Goal: Task Accomplishment & Management: Use online tool/utility

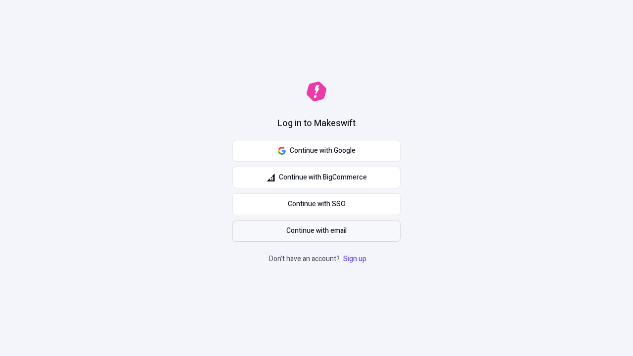
click at [316, 231] on span "Continue with email" at bounding box center [316, 230] width 60 height 11
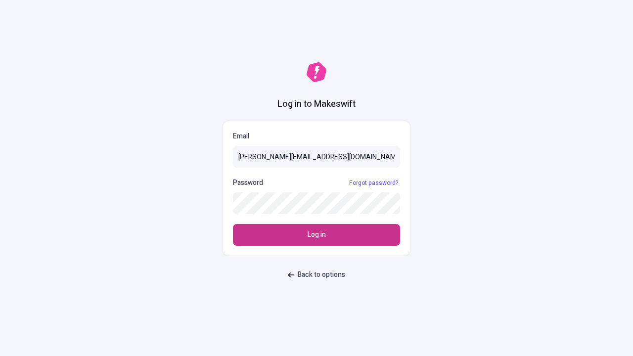
click at [316, 235] on span "Log in" at bounding box center [316, 234] width 18 height 11
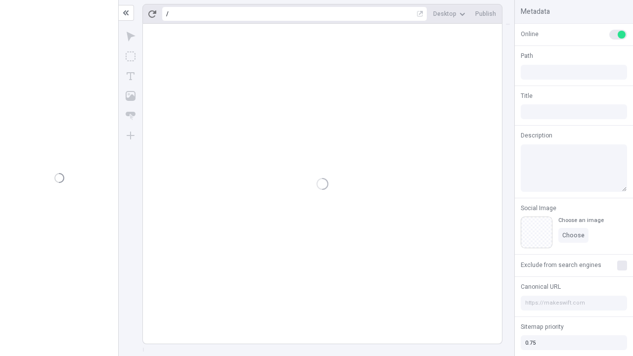
type input "/deep-link-acidus"
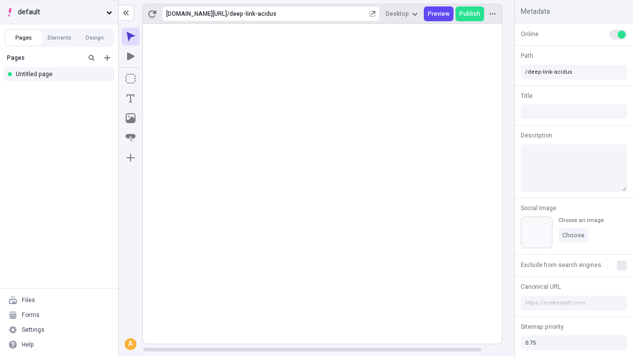
click at [59, 12] on span "default" at bounding box center [60, 12] width 85 height 11
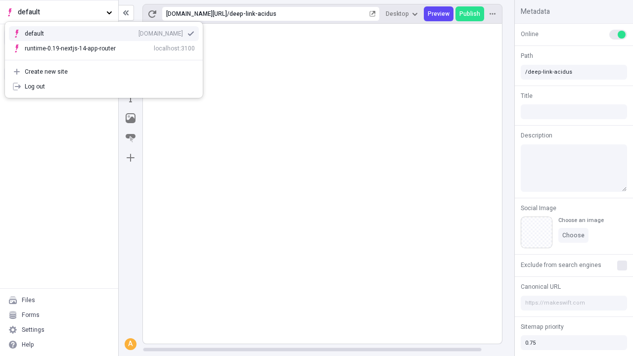
click at [138, 32] on div "[DOMAIN_NAME]" at bounding box center [160, 34] width 44 height 8
click at [107, 58] on icon "Add new" at bounding box center [107, 58] width 6 height 6
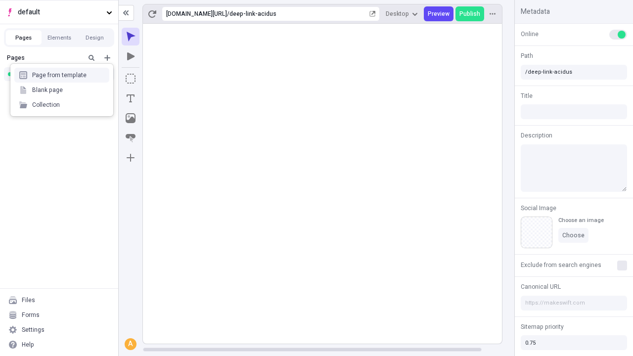
click at [62, 90] on div "Blank page" at bounding box center [61, 90] width 95 height 15
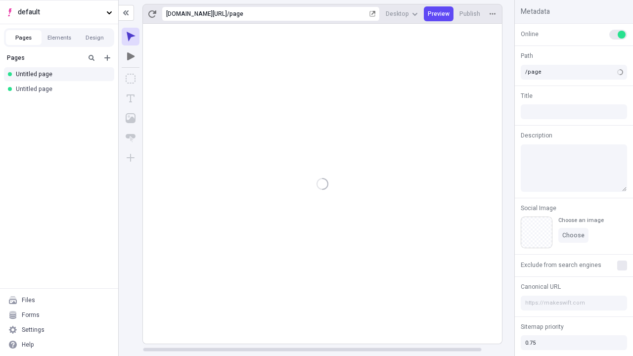
type input "/deep-link-tunc"
